Goal: Check status

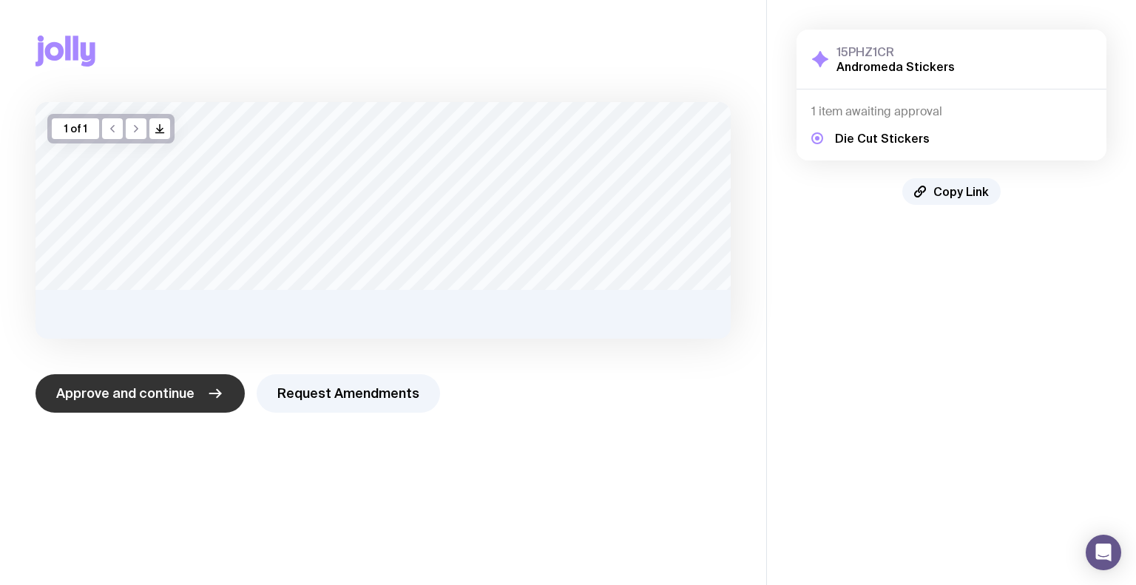
click at [217, 396] on icon "button" at bounding box center [215, 393] width 18 height 18
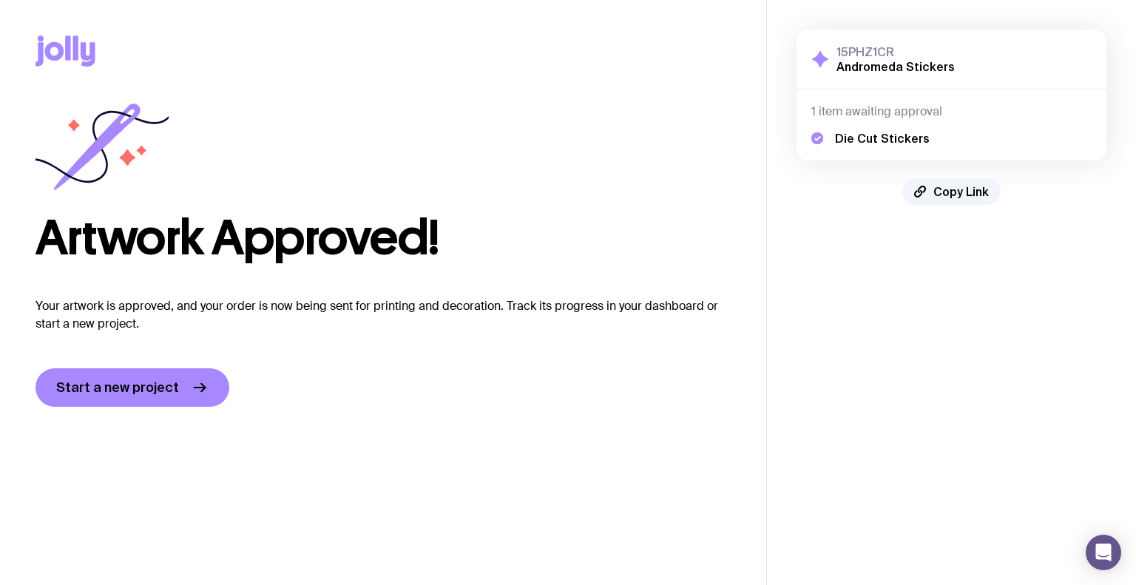
click at [890, 121] on div "Die Cut Stickers" at bounding box center [951, 132] width 280 height 27
click at [893, 110] on h4 "1 item awaiting approval" at bounding box center [951, 111] width 280 height 15
